Goal: Transaction & Acquisition: Purchase product/service

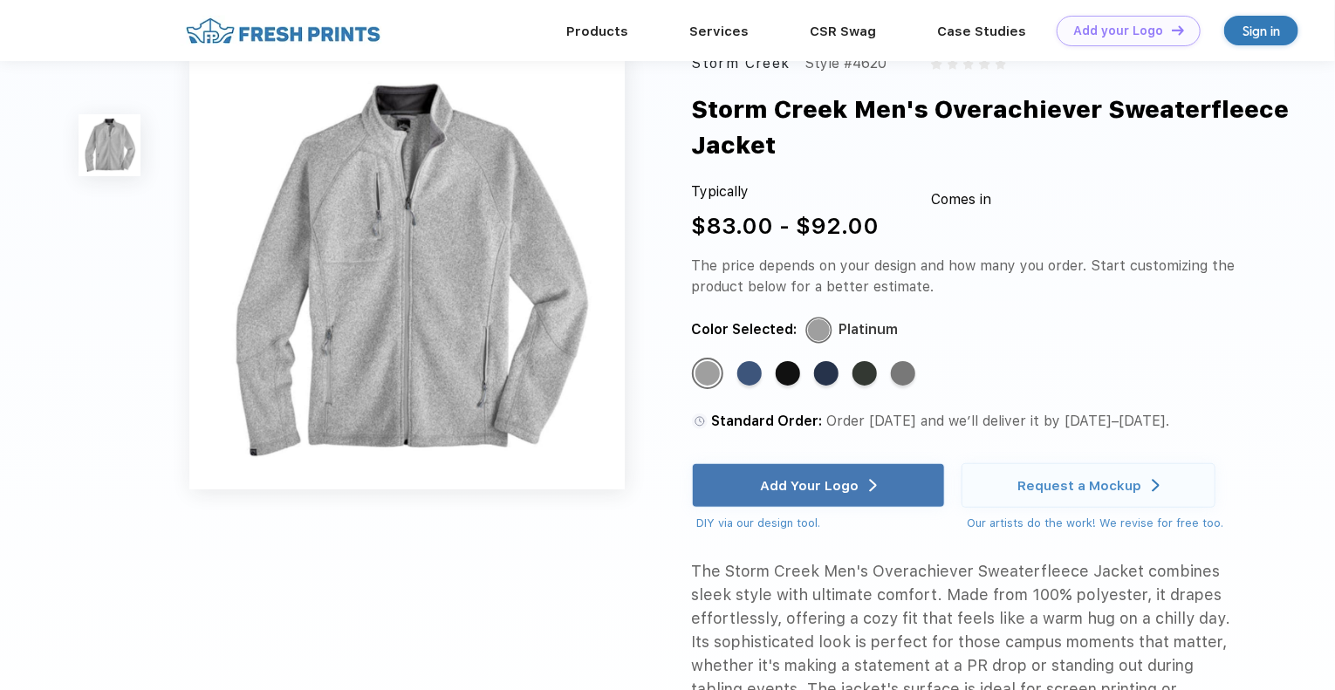
scroll to position [87, 0]
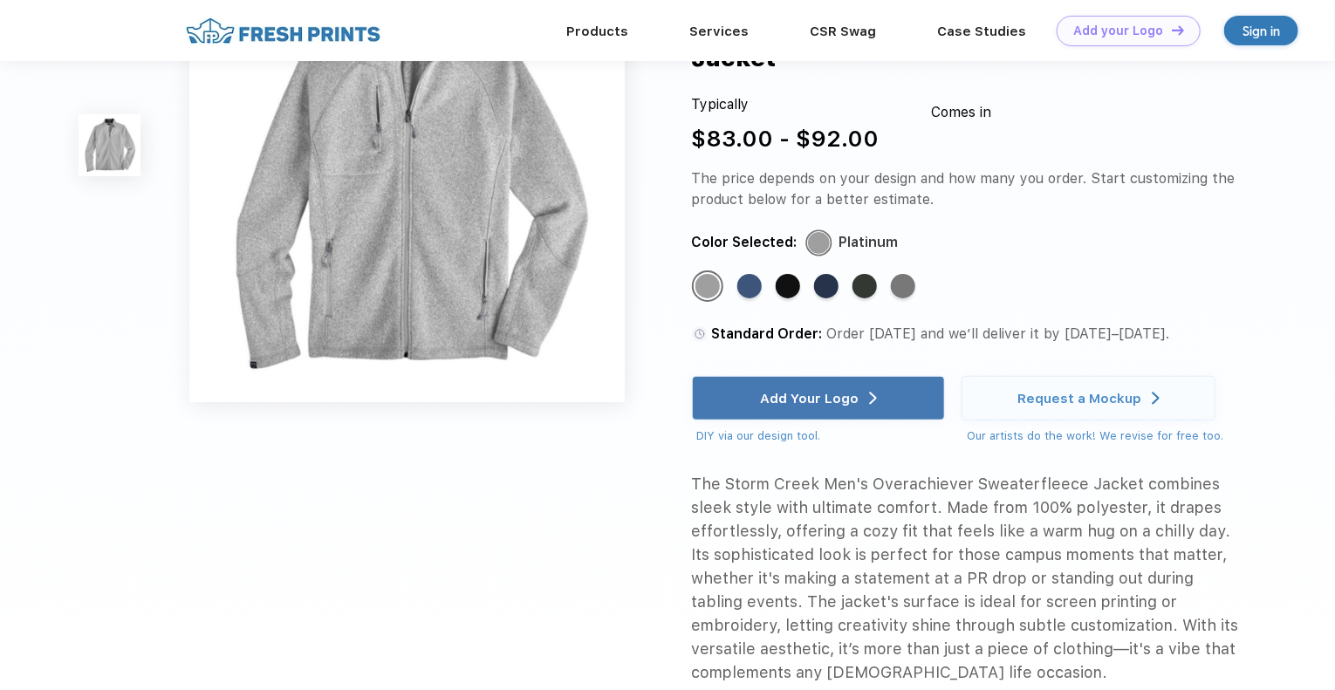
click at [871, 284] on div "Standard Color" at bounding box center [864, 286] width 24 height 24
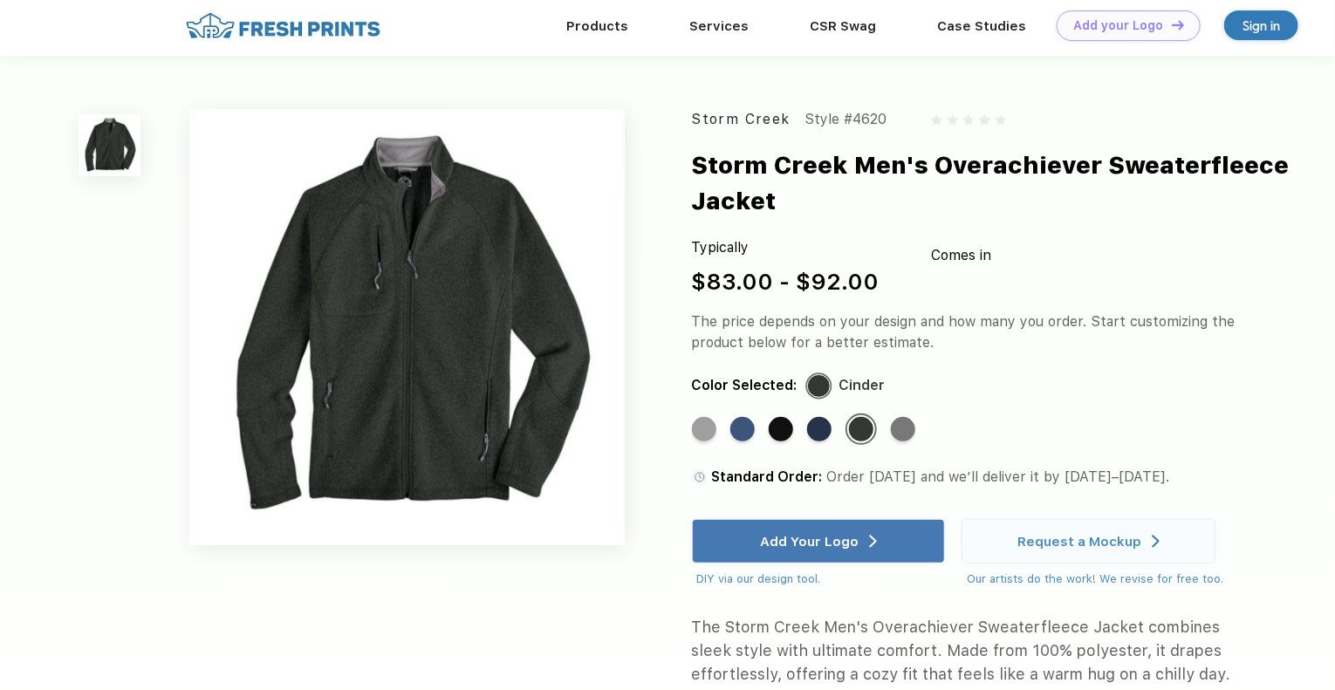
scroll to position [0, 0]
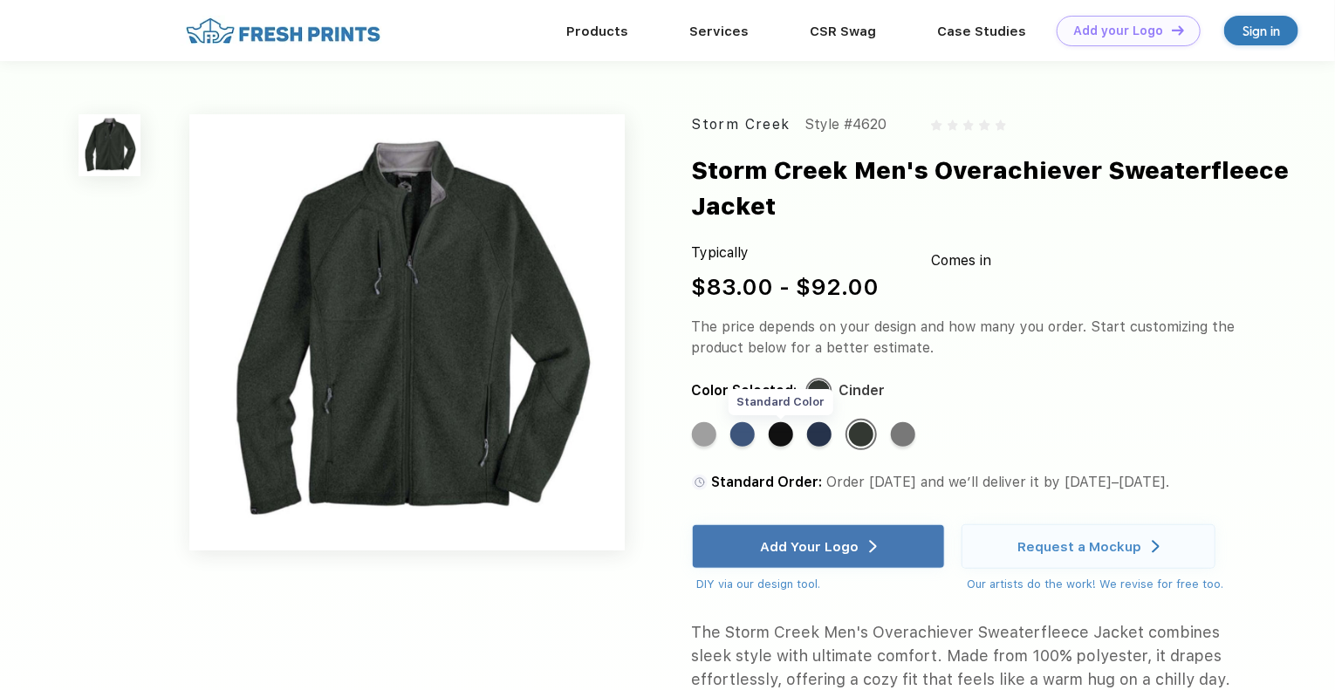
click at [782, 435] on div "Standard Color" at bounding box center [781, 434] width 24 height 24
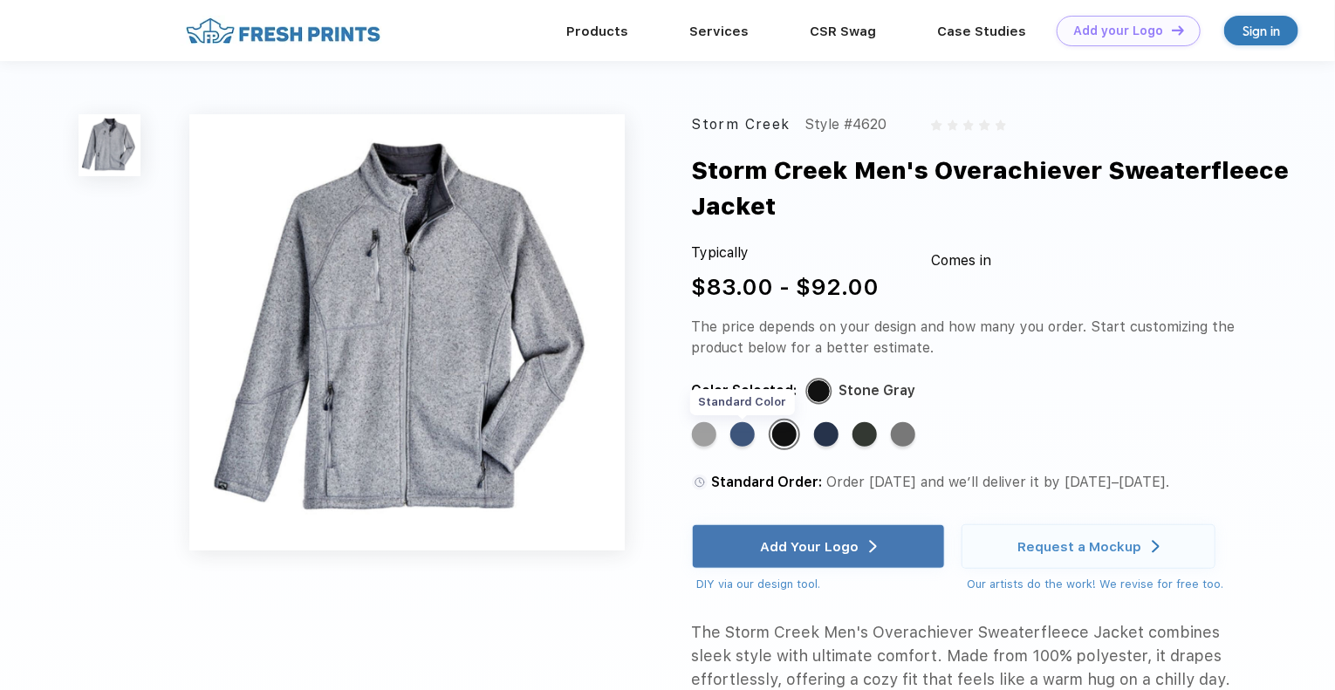
click at [747, 438] on div "Standard Color" at bounding box center [742, 434] width 24 height 24
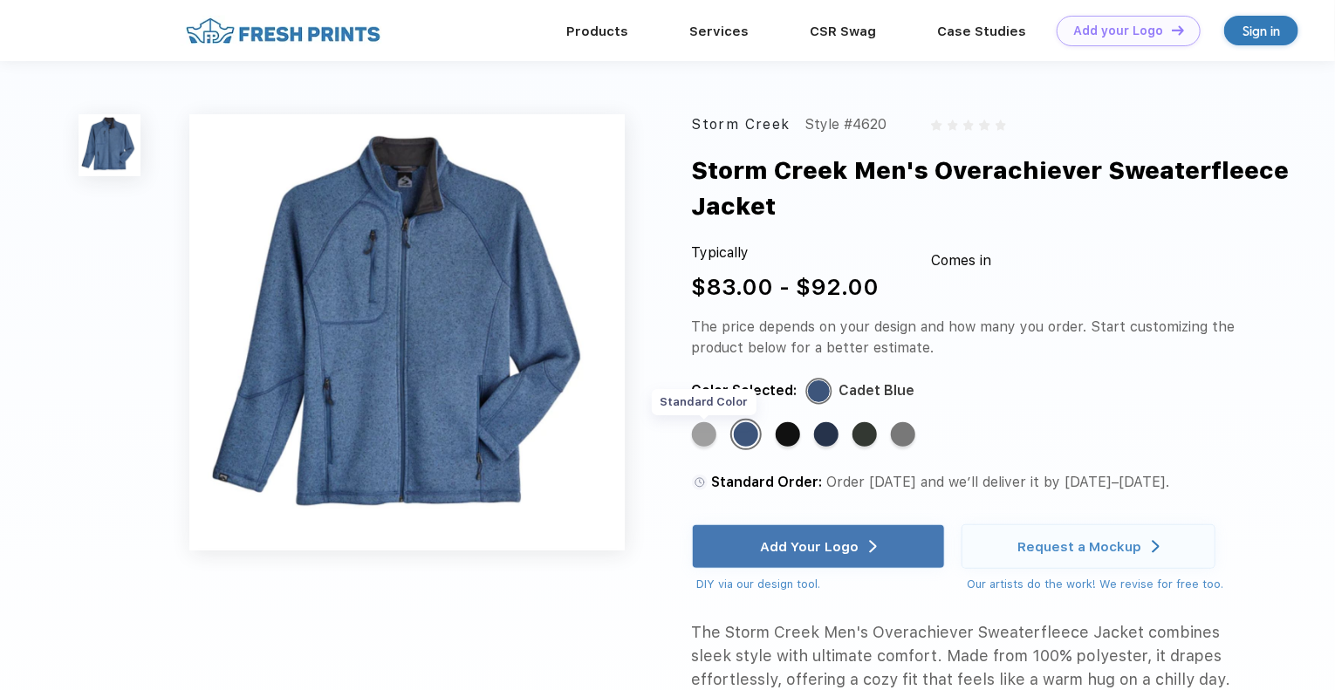
click at [699, 433] on div "Standard Color" at bounding box center [704, 434] width 24 height 24
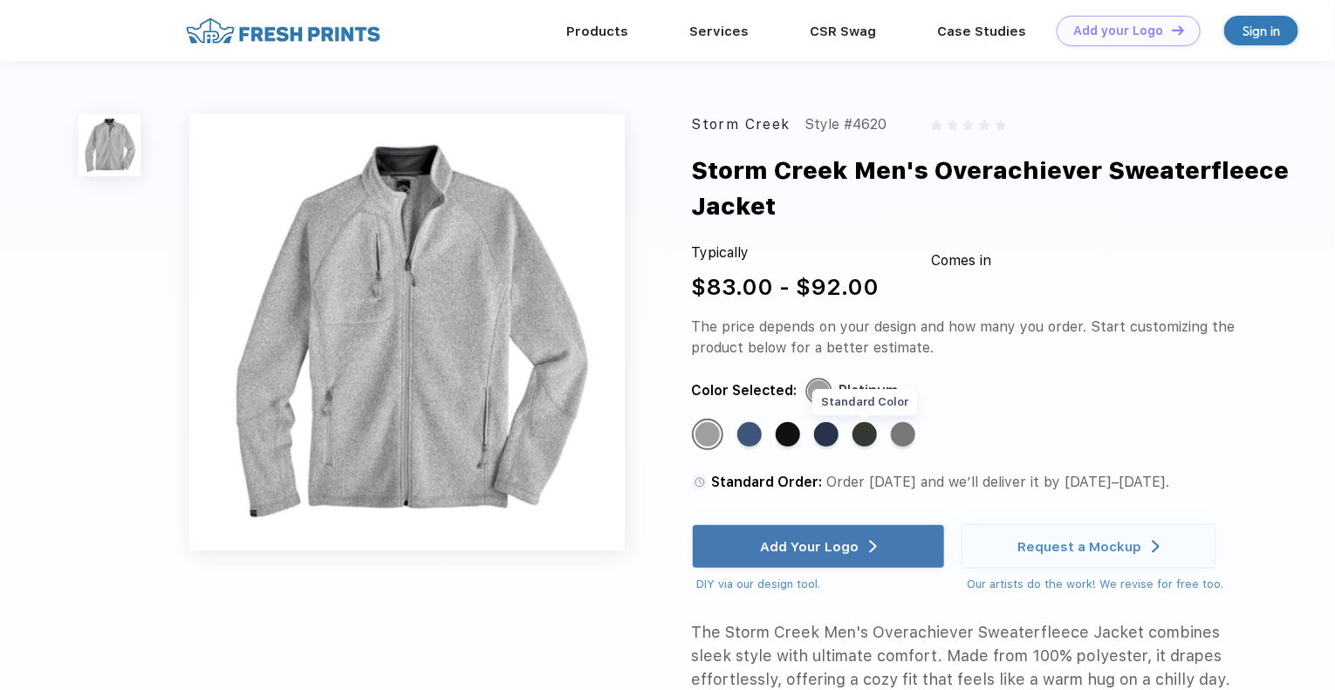
click at [869, 432] on div "Standard Color" at bounding box center [864, 434] width 24 height 24
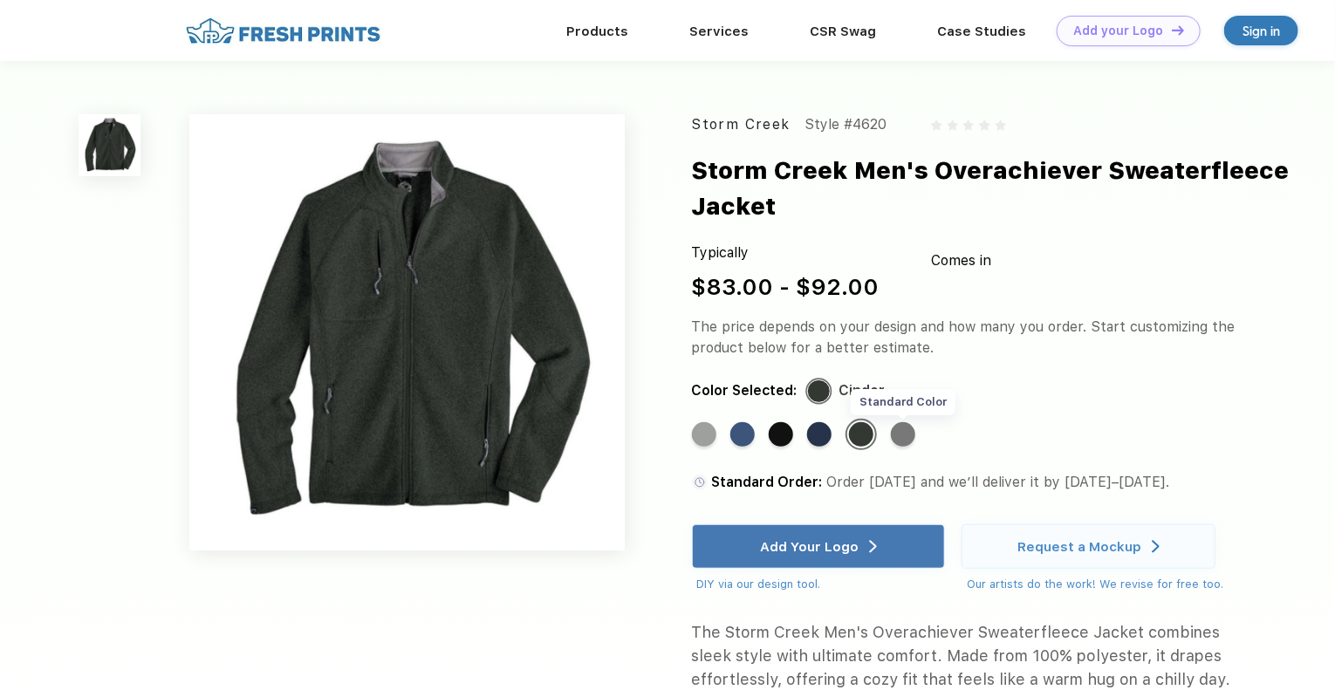
click at [903, 434] on div "Standard Color" at bounding box center [903, 434] width 24 height 24
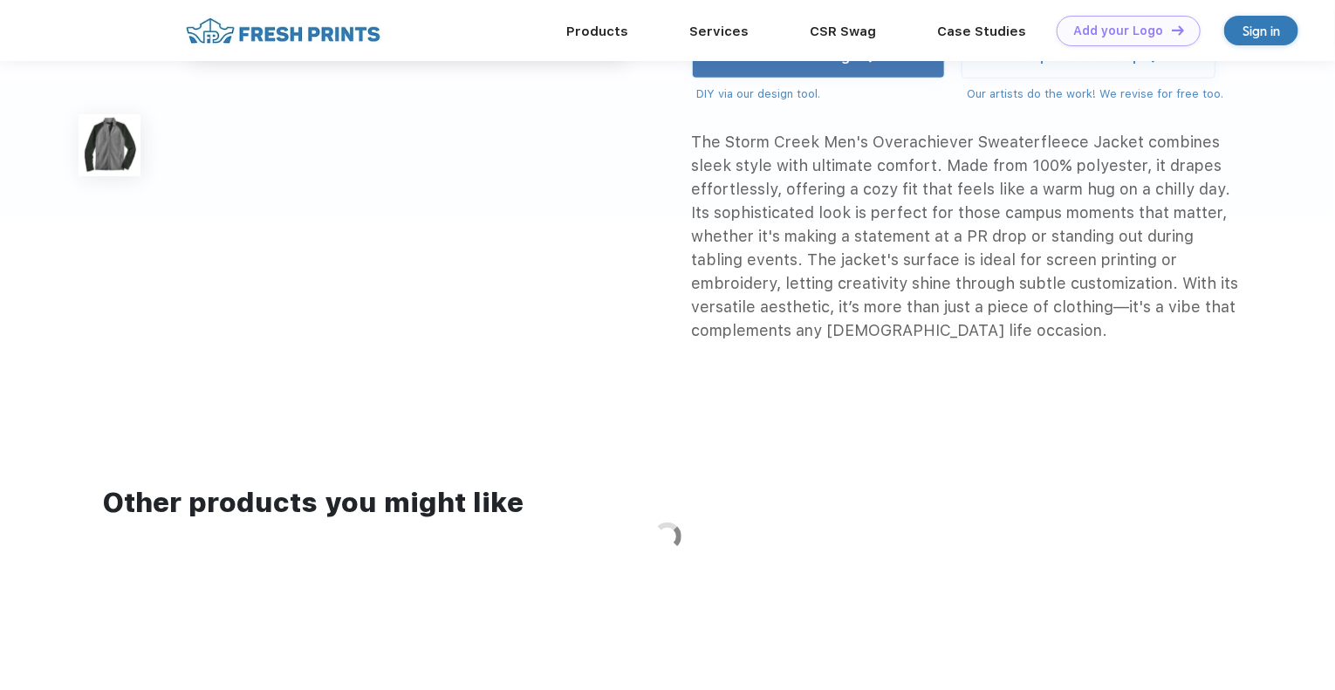
scroll to position [611, 0]
